Goal: Find specific page/section: Find specific page/section

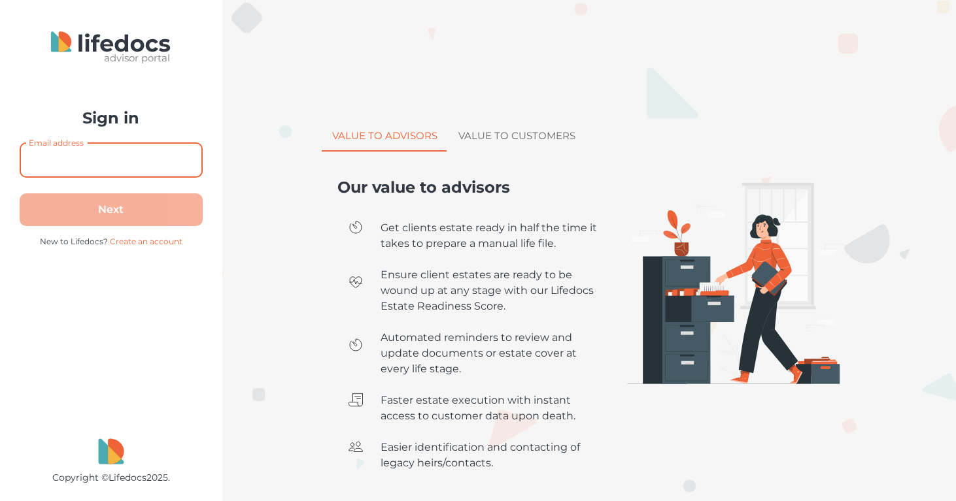
click at [144, 150] on input "Email address" at bounding box center [111, 160] width 183 height 35
type input "[EMAIL_ADDRESS][DOMAIN_NAME]"
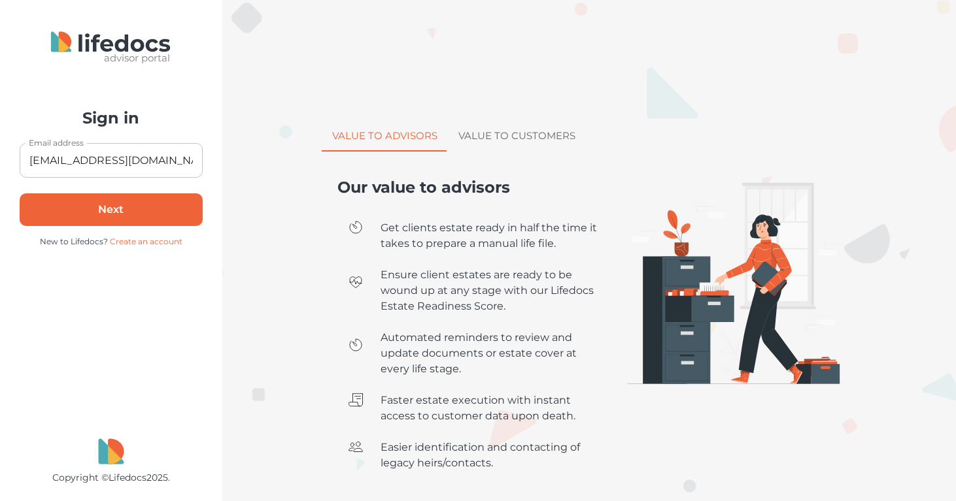
click at [127, 211] on button "Next" at bounding box center [111, 210] width 183 height 33
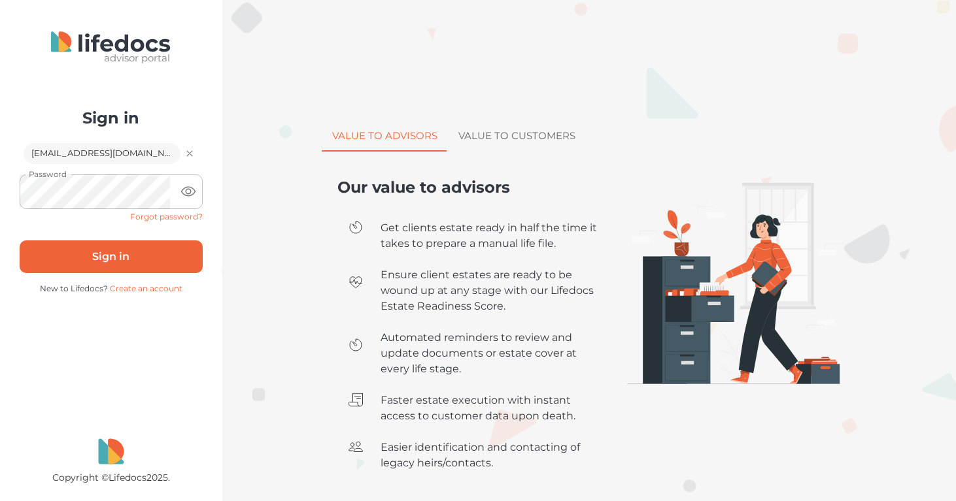
click at [85, 255] on button "Sign in" at bounding box center [111, 257] width 183 height 33
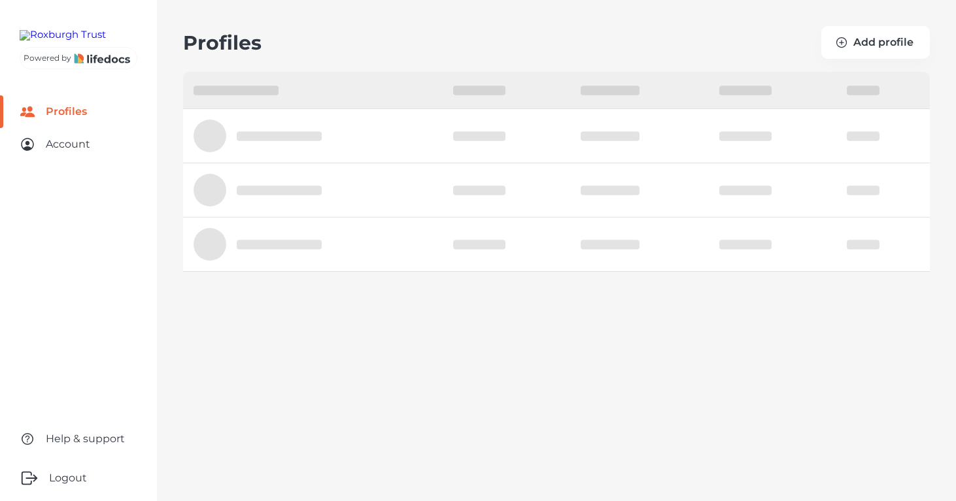
select select "10"
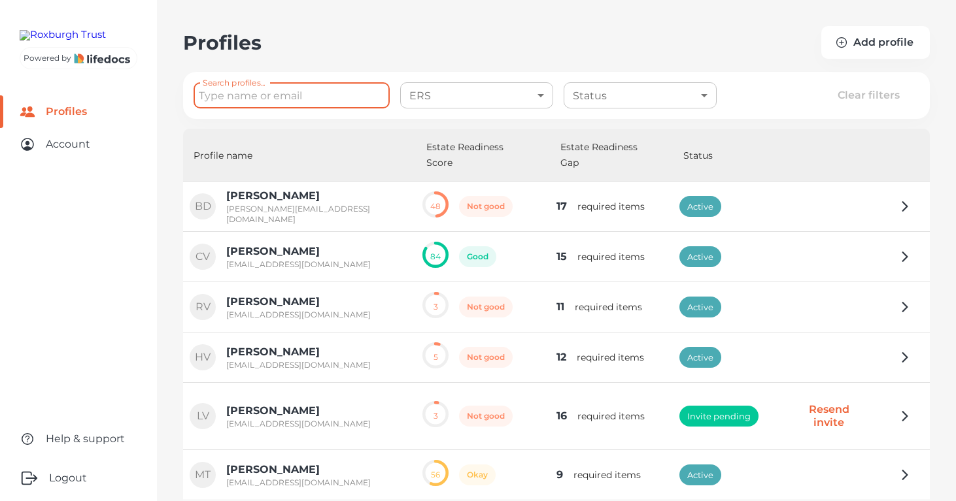
click at [267, 94] on input "Search profiles..." at bounding box center [292, 95] width 196 height 25
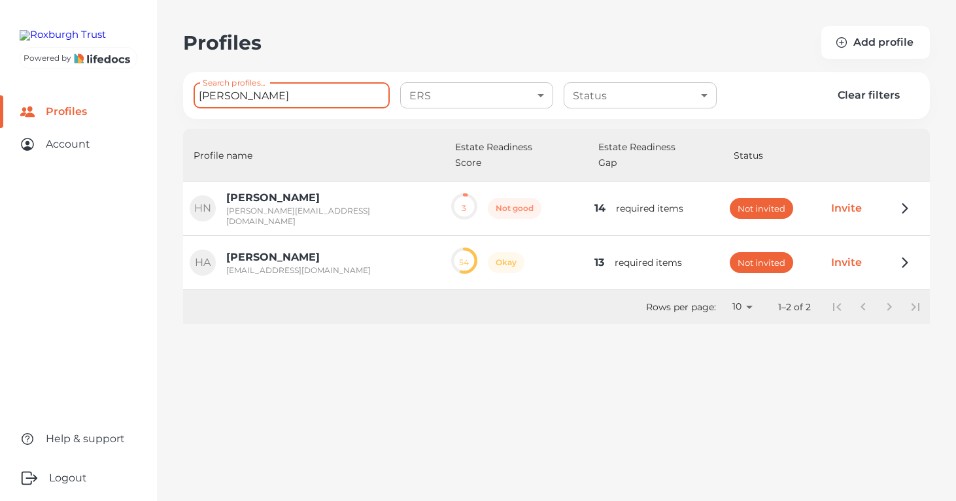
type input "[PERSON_NAME]"
